Goal: Navigation & Orientation: Find specific page/section

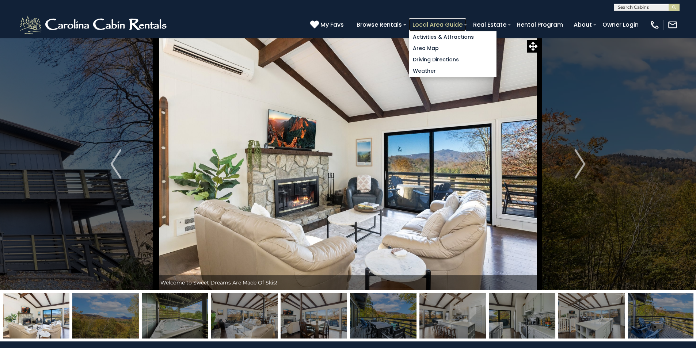
click at [466, 21] on link "Local Area Guide" at bounding box center [437, 24] width 57 height 13
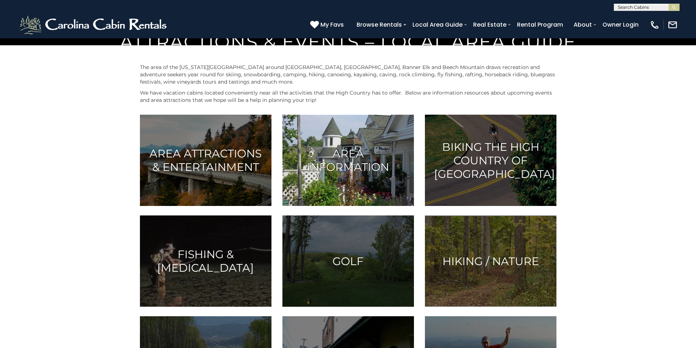
click at [306, 206] on img at bounding box center [348, 160] width 132 height 91
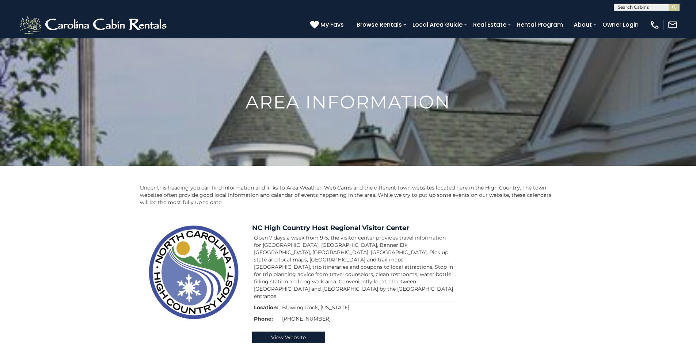
scroll to position [304, 0]
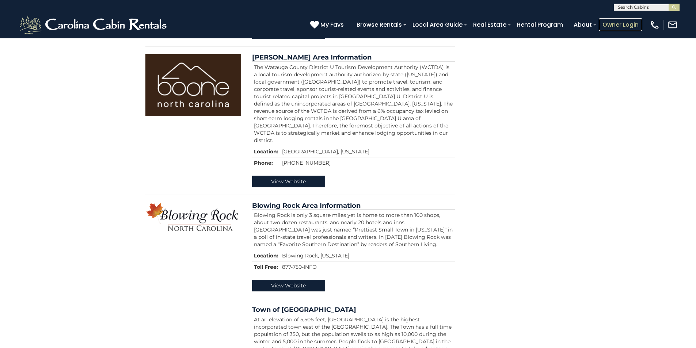
click at [628, 21] on link "Owner Login" at bounding box center [620, 24] width 43 height 13
